Goal: Task Accomplishment & Management: Manage account settings

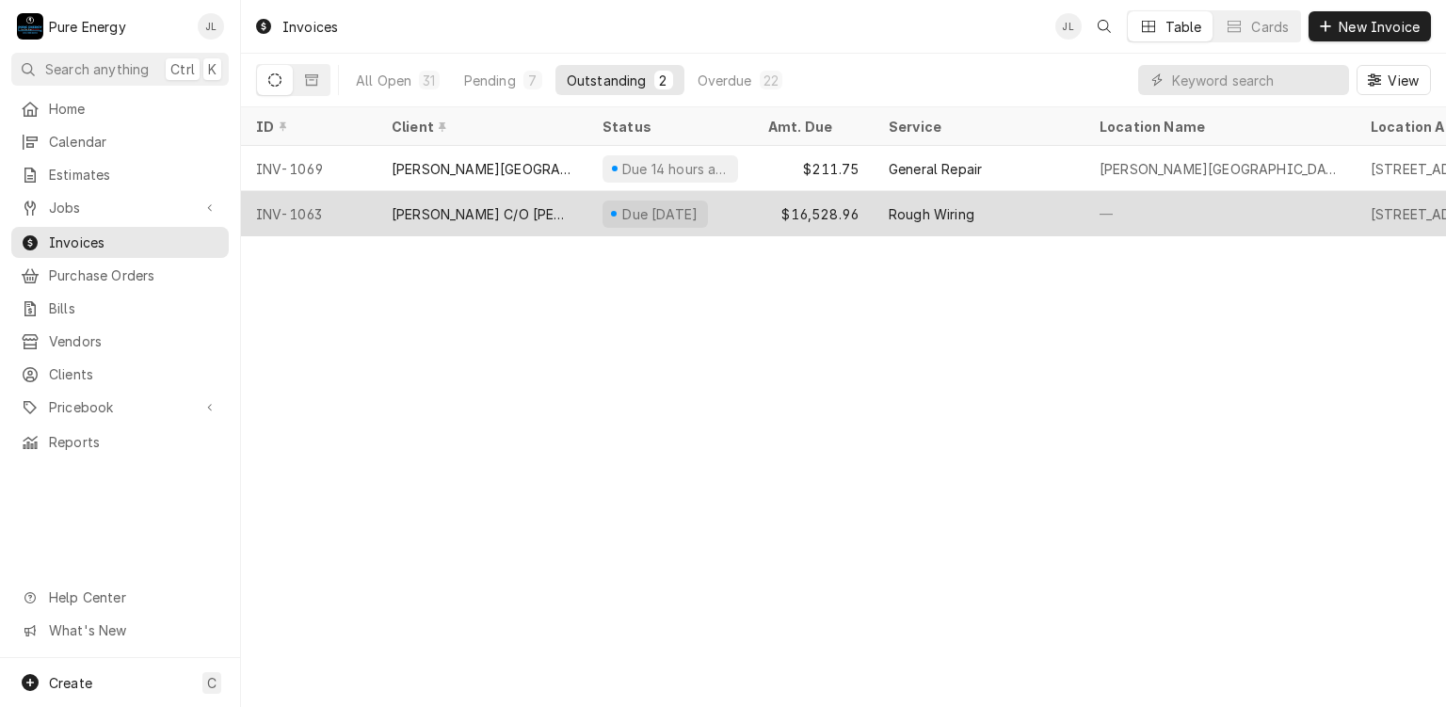
click at [1033, 217] on div "Rough Wiring" at bounding box center [978, 213] width 211 height 45
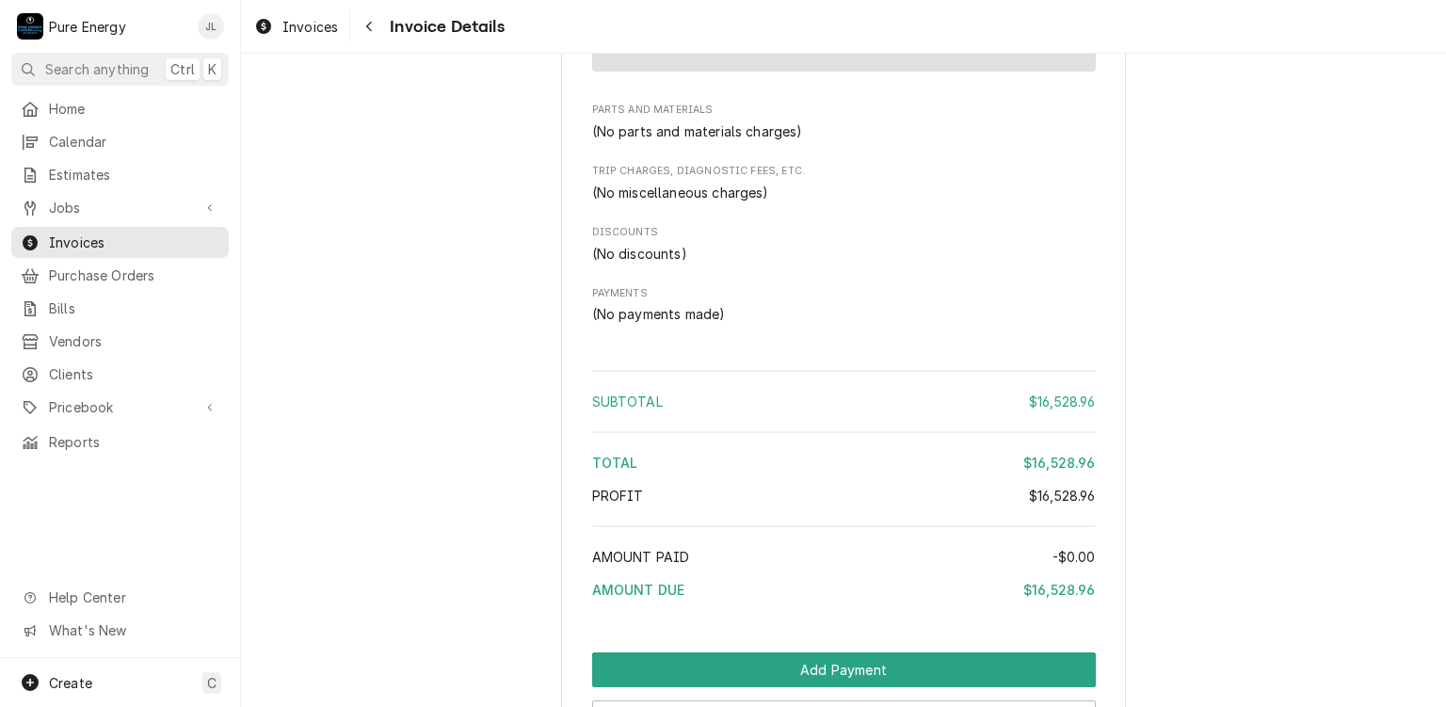
scroll to position [1818, 0]
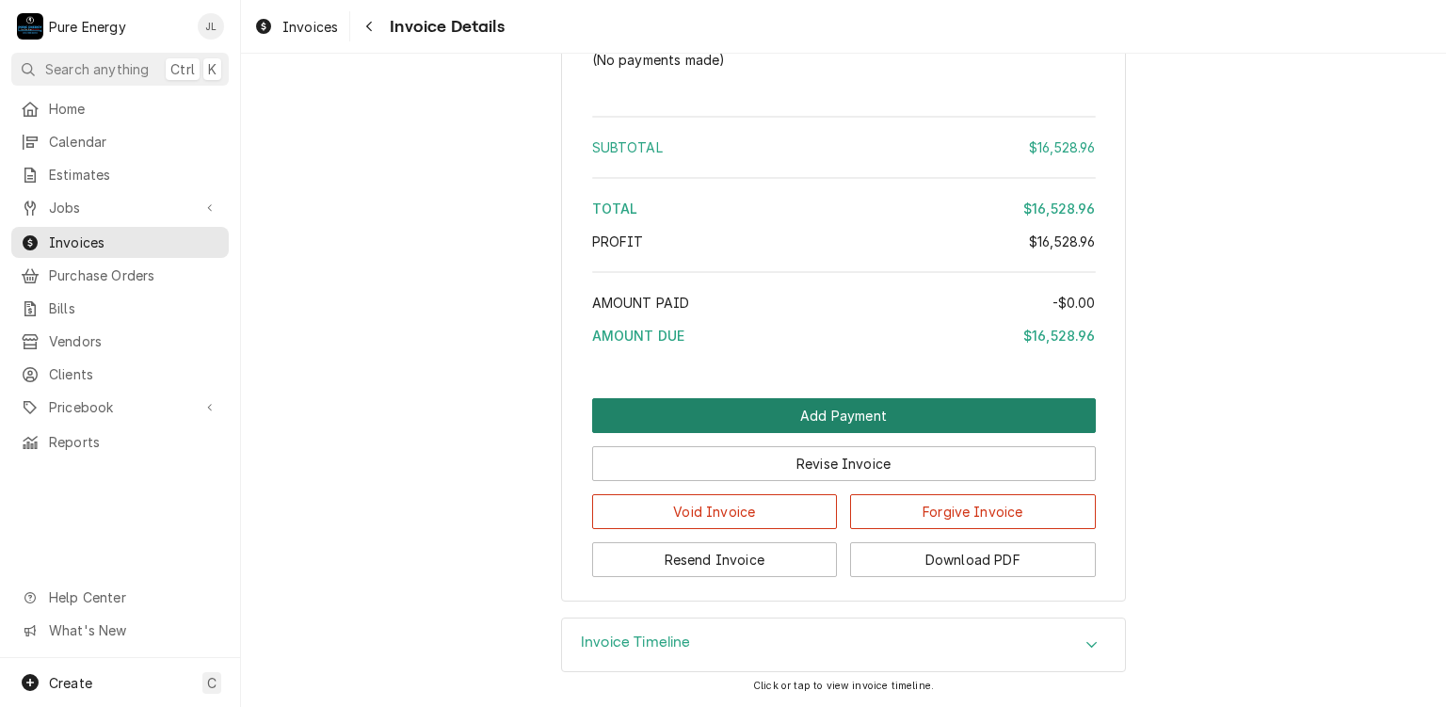
click at [819, 408] on button "Add Payment" at bounding box center [843, 415] width 503 height 35
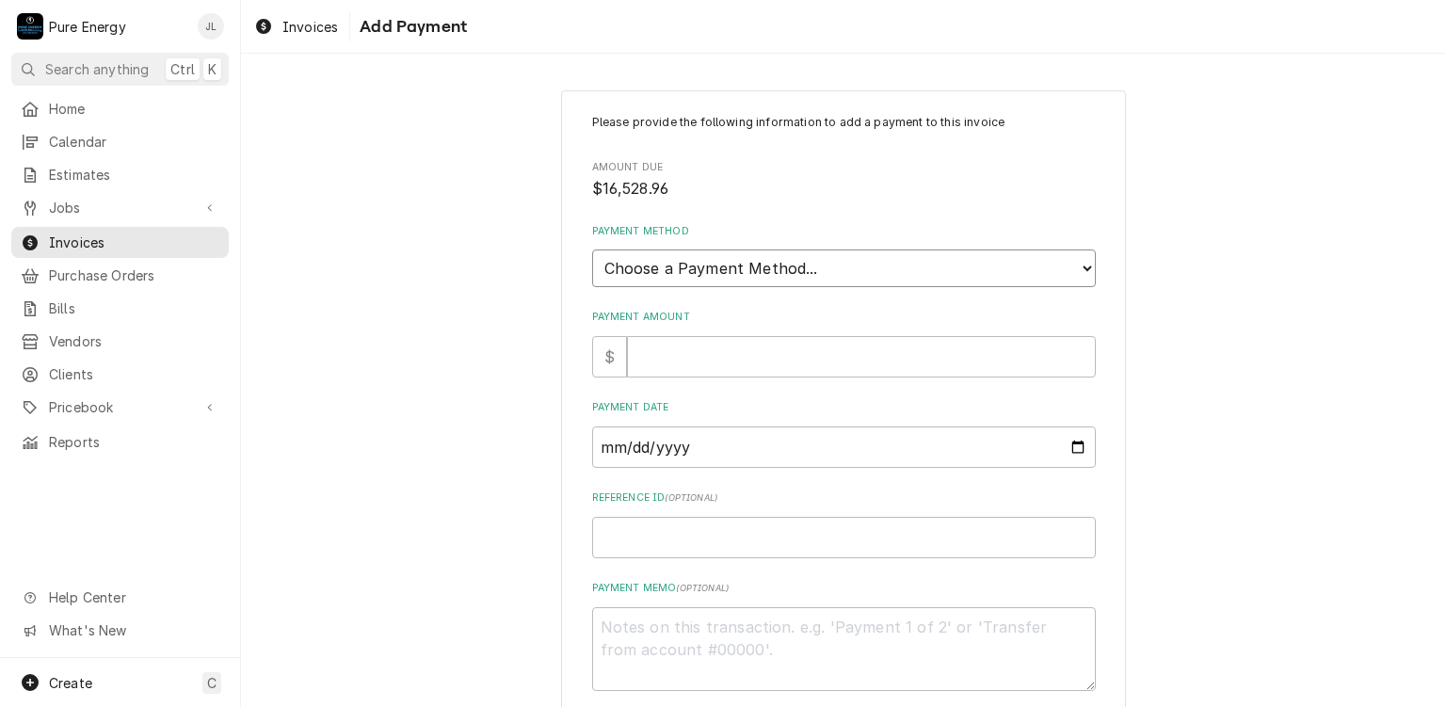
click at [794, 268] on select "Choose a Payment Method... Cash Check Credit/Debit Card ACH/eCheck Other" at bounding box center [843, 268] width 503 height 38
select select "2"
click at [592, 249] on select "Choose a Payment Method... Cash Check Credit/Debit Card ACH/eCheck Other" at bounding box center [843, 268] width 503 height 38
click at [749, 368] on input "Payment Amount" at bounding box center [861, 356] width 469 height 41
type textarea "x"
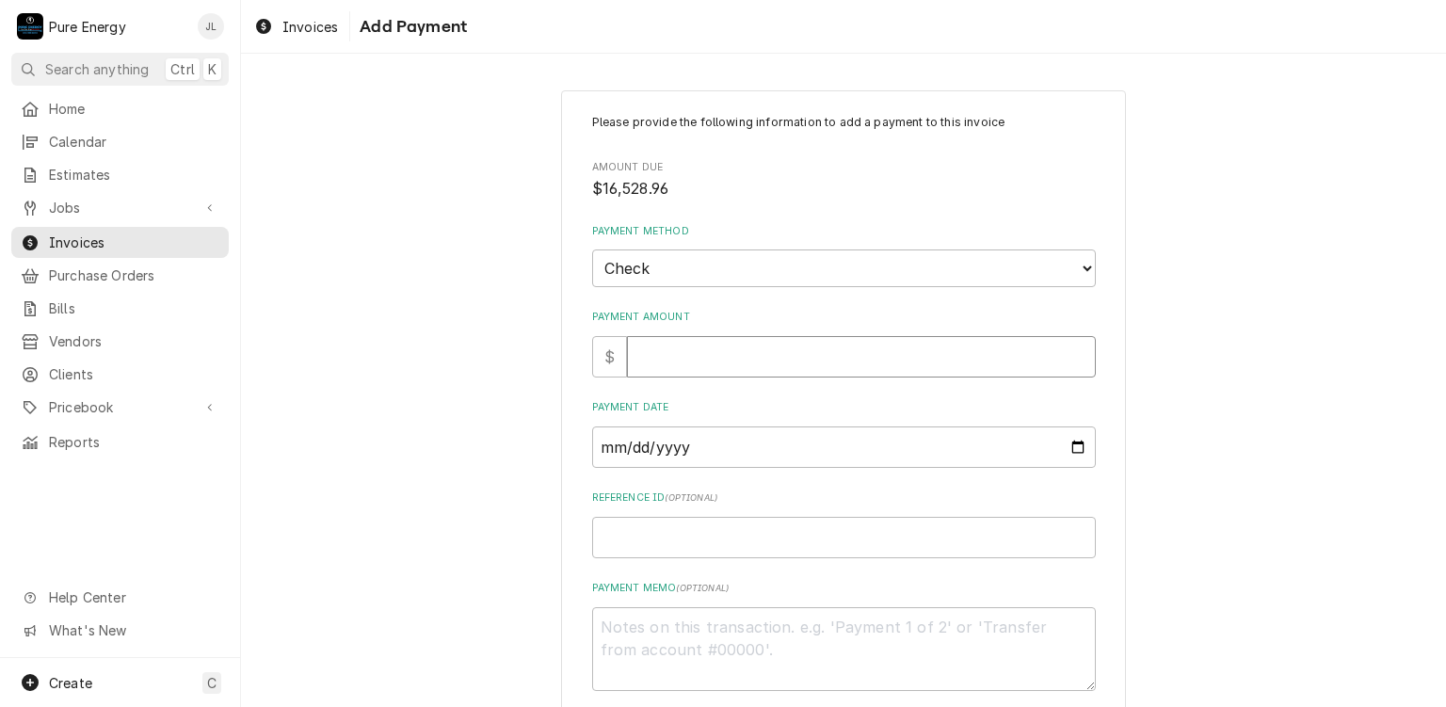
type input "1"
type textarea "x"
type input "16"
type textarea "x"
type input "165"
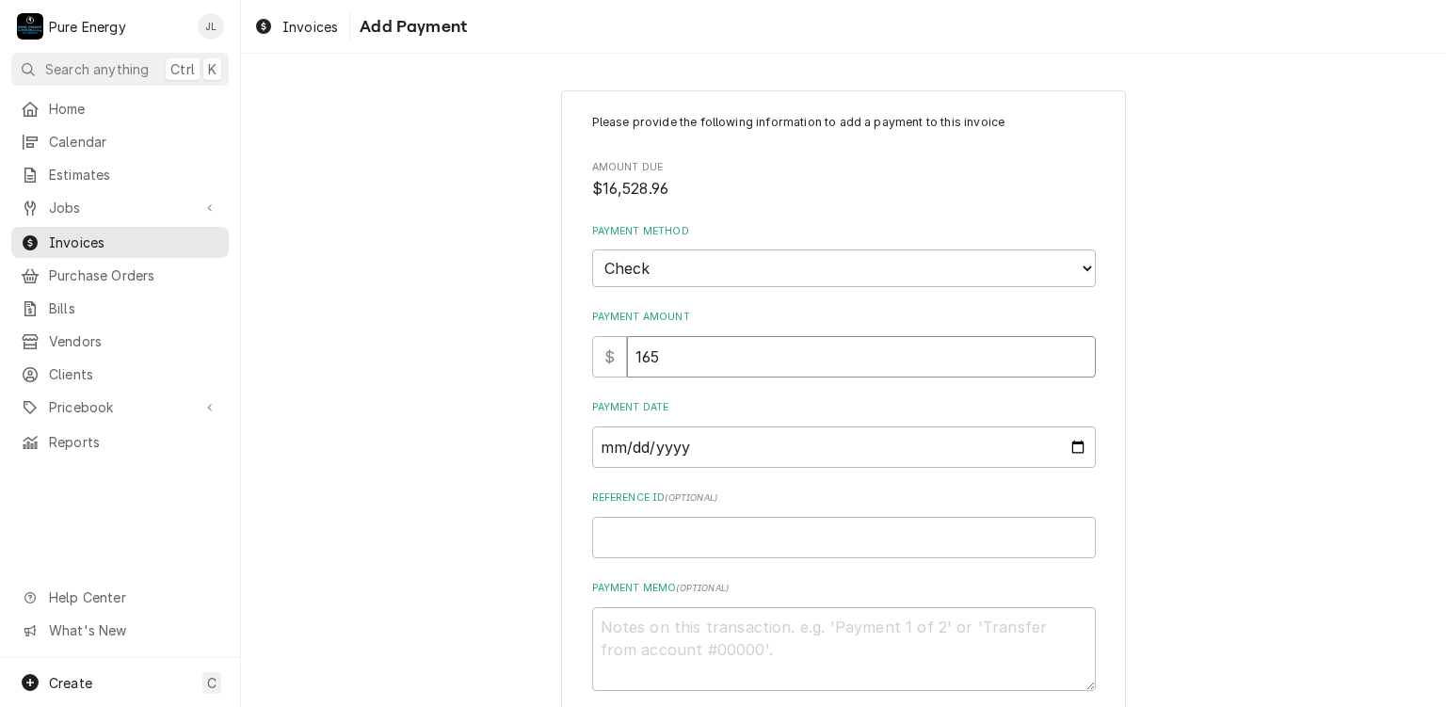
type textarea "x"
type input "1652"
type textarea "x"
type input "16528"
type textarea "x"
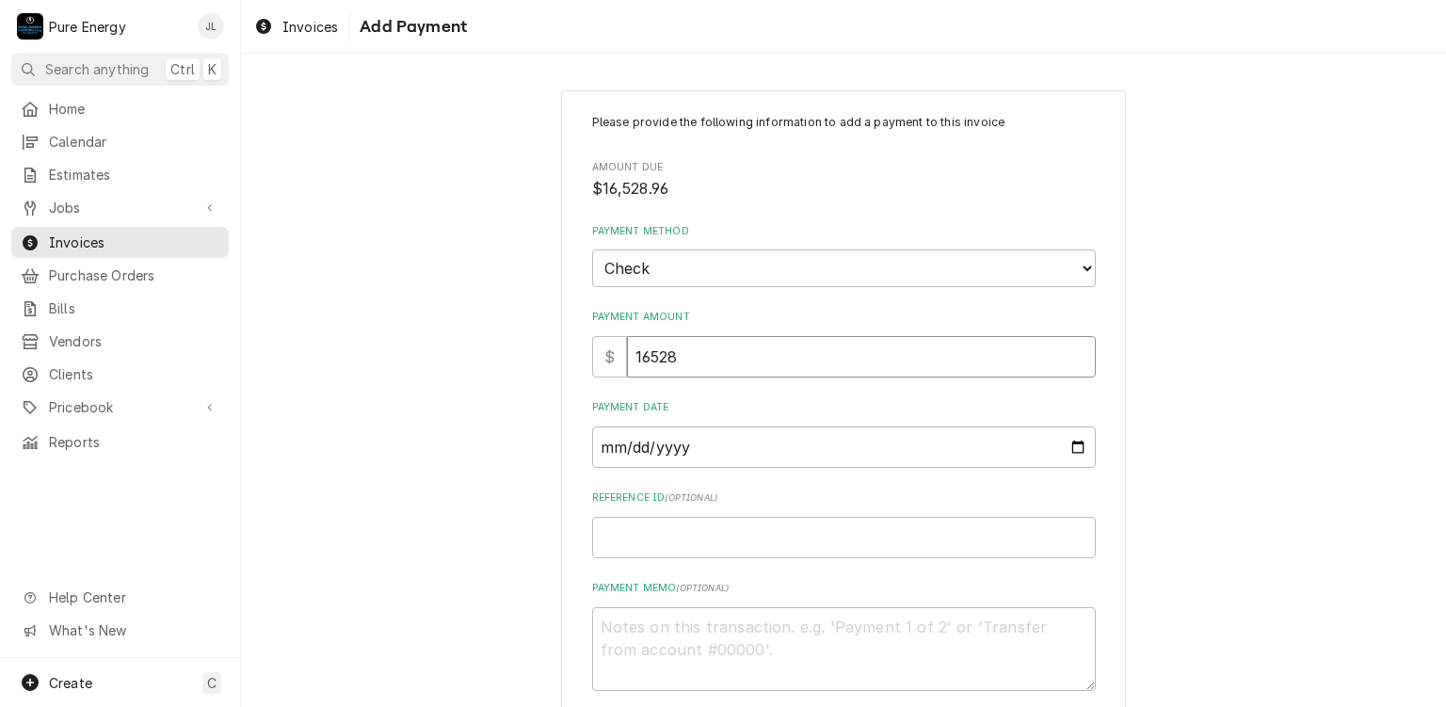
type input "16528.9"
type textarea "x"
type input "16528.96"
click at [1076, 441] on input "Payment Date" at bounding box center [843, 446] width 503 height 41
type input "[DATE]"
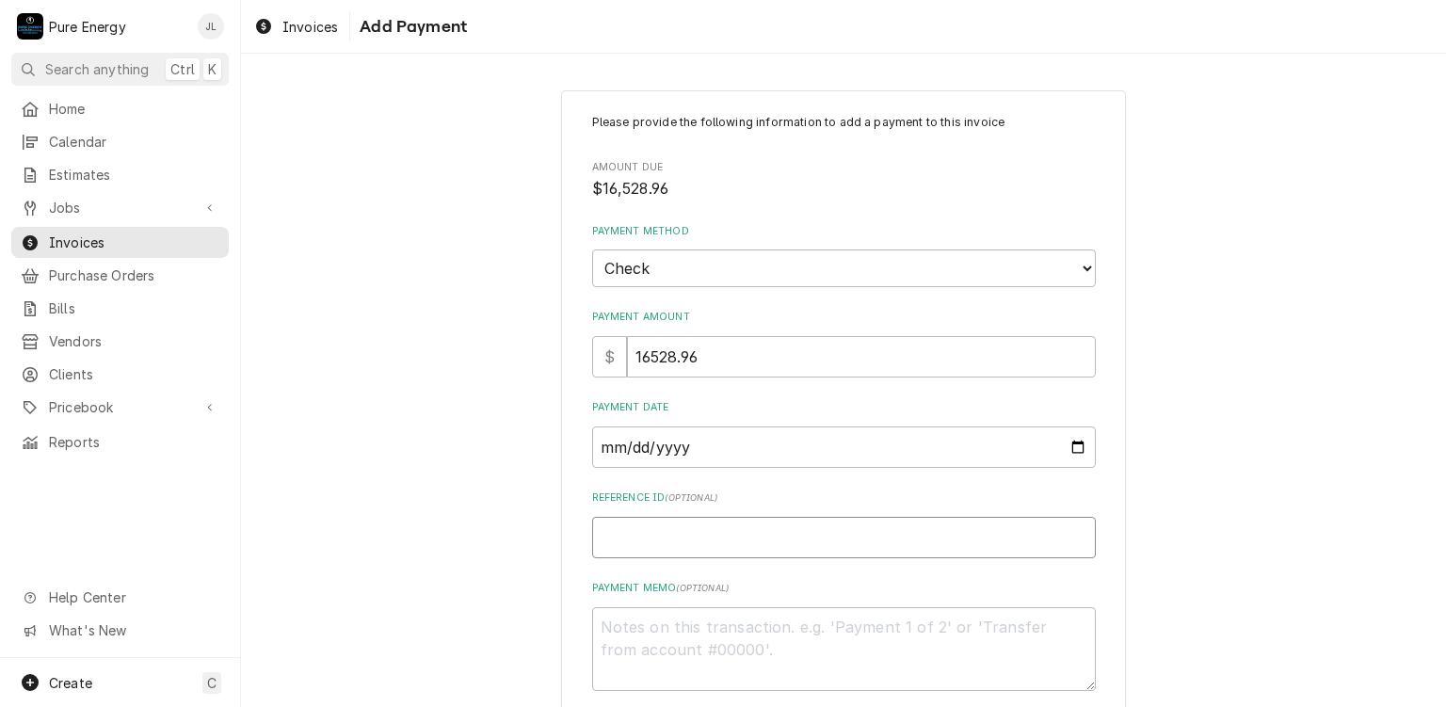
click at [669, 526] on input "Reference ID ( optional )" at bounding box center [843, 537] width 503 height 41
type textarea "x"
type input "1"
type textarea "x"
type input "10"
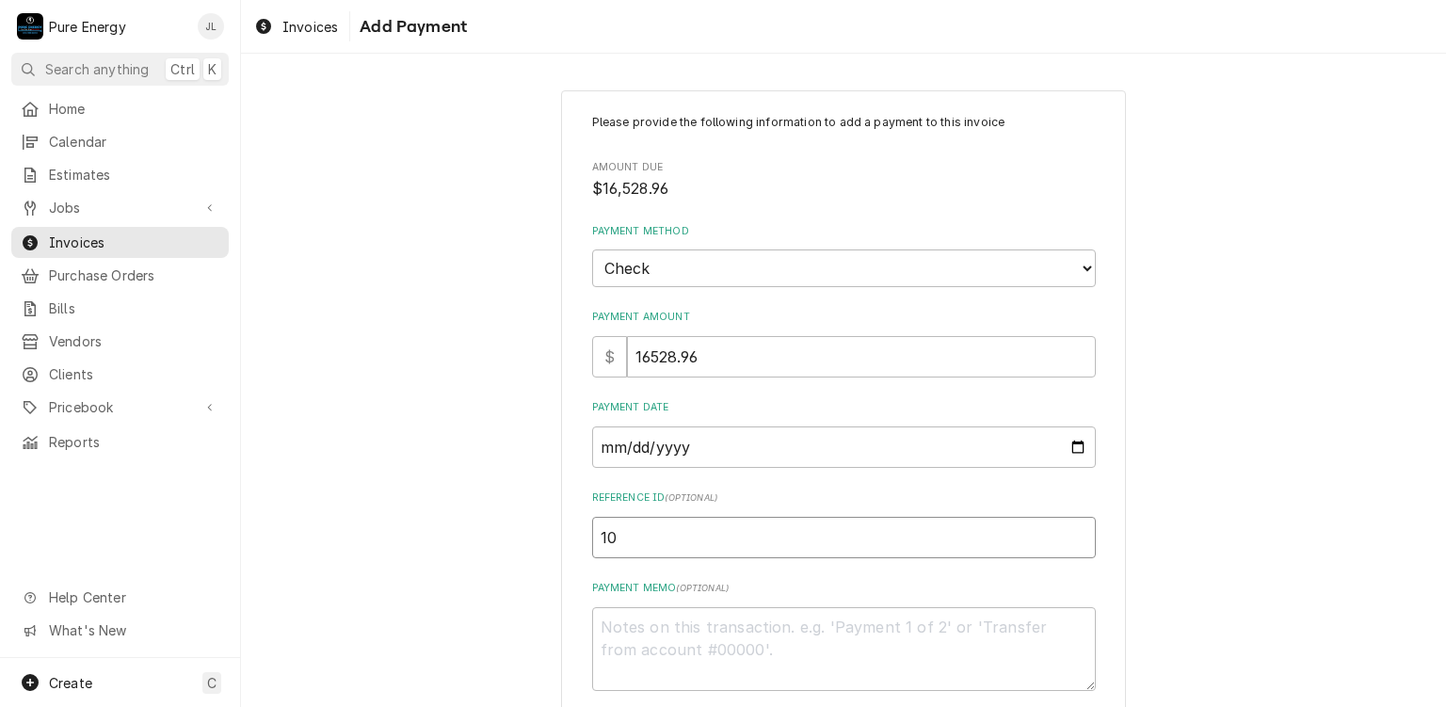
type textarea "x"
type input "101"
type textarea "x"
type input "1010"
type textarea "x"
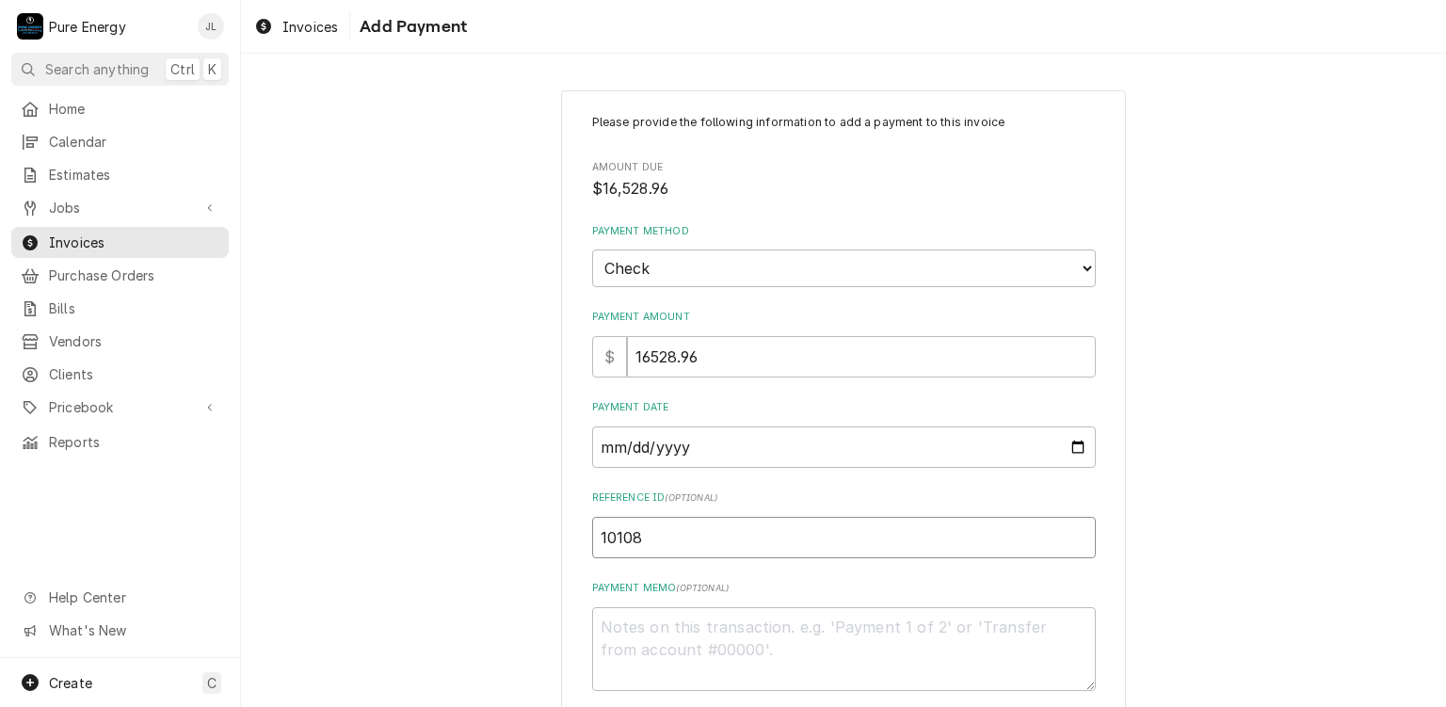
scroll to position [96, 0]
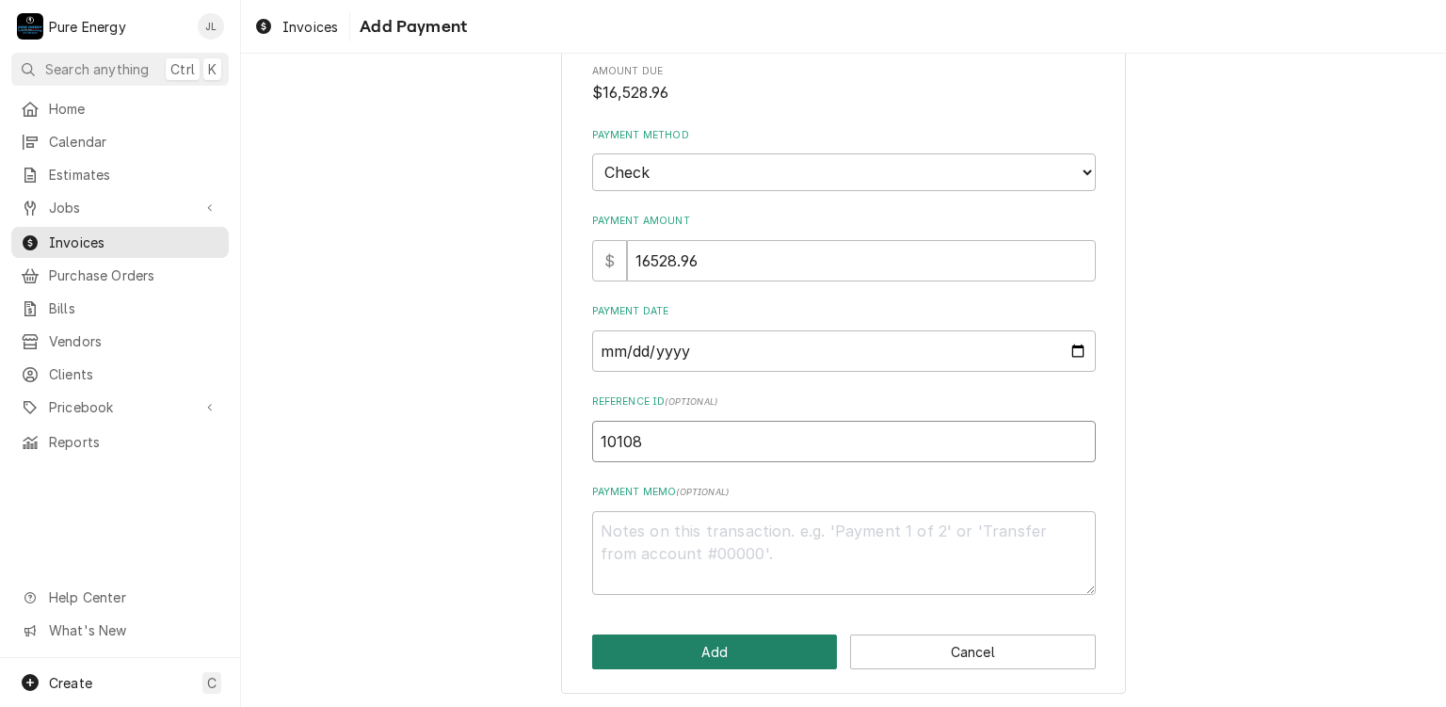
type input "10108"
click at [725, 639] on button "Add" at bounding box center [715, 651] width 246 height 35
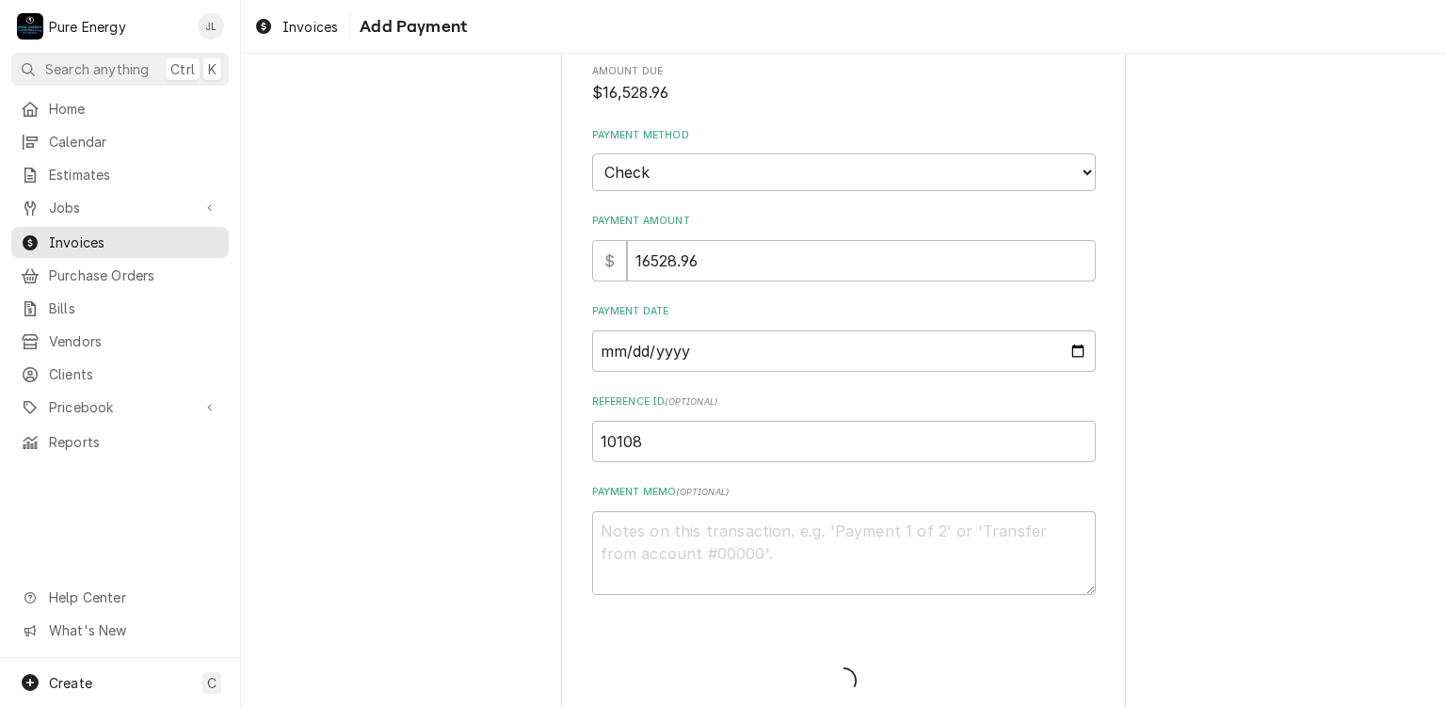
type textarea "x"
